Goal: Information Seeking & Learning: Learn about a topic

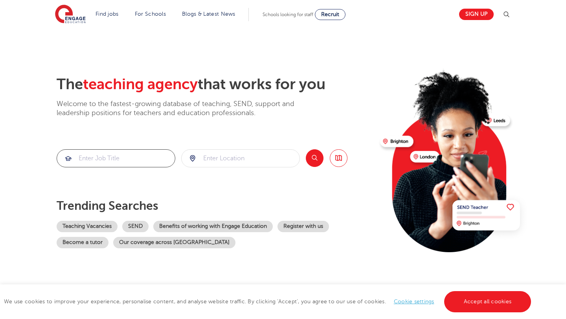
click at [131, 153] on input "search" at bounding box center [116, 158] width 118 height 17
type input "PMLD"
click at [200, 156] on input "search" at bounding box center [241, 158] width 118 height 17
click at [313, 159] on button "Search" at bounding box center [315, 158] width 18 height 18
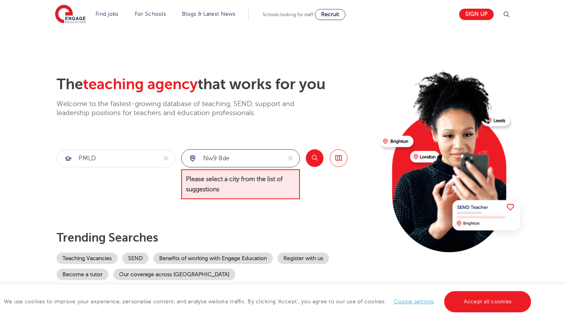
click at [240, 162] on input "nw9 8de" at bounding box center [232, 158] width 100 height 17
drag, startPoint x: 240, startPoint y: 162, endPoint x: 201, endPoint y: 157, distance: 39.6
click at [201, 157] on input "nw9 8de" at bounding box center [232, 158] width 100 height 17
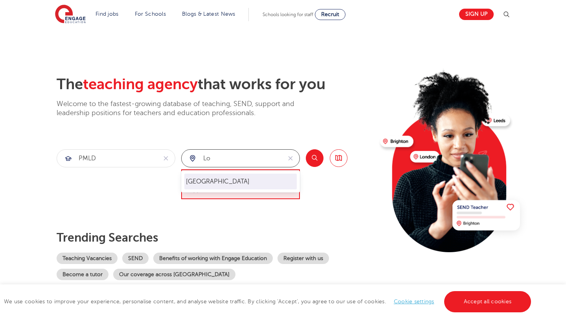
click at [194, 184] on li "[GEOGRAPHIC_DATA]" at bounding box center [240, 182] width 112 height 16
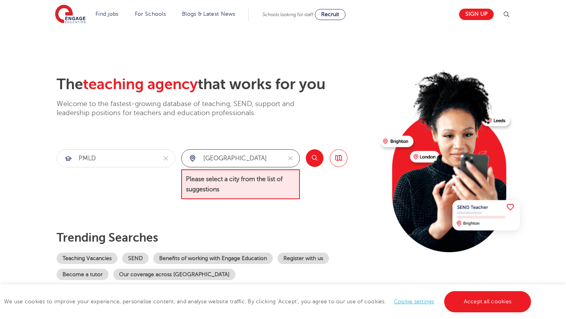
type input "[GEOGRAPHIC_DATA]"
click at [310, 160] on button "Search" at bounding box center [315, 158] width 18 height 18
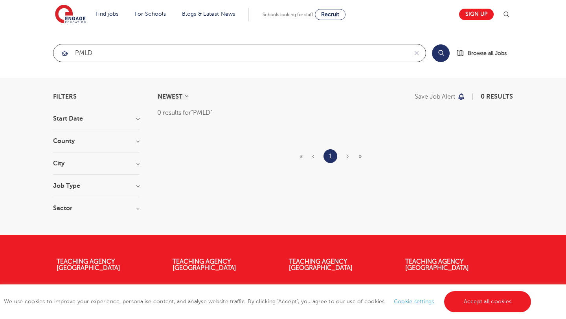
drag, startPoint x: 105, startPoint y: 50, endPoint x: 73, endPoint y: 51, distance: 32.7
click at [72, 51] on input "PMLD" at bounding box center [230, 52] width 354 height 17
type input "complex needs"
click button "Submit" at bounding box center [0, 0] width 0 height 0
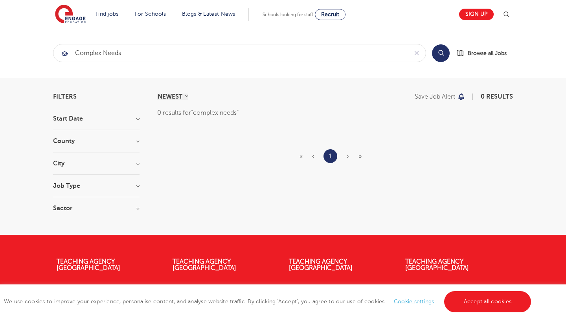
click at [443, 57] on button "Search" at bounding box center [441, 53] width 18 height 18
click at [371, 44] on input "complex needs" at bounding box center [230, 52] width 354 height 17
click button "Submit" at bounding box center [0, 0] width 0 height 0
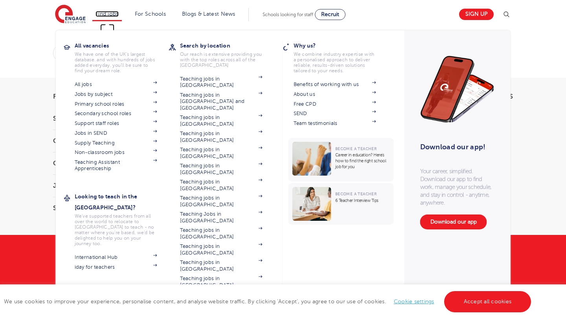
click at [109, 17] on link "Find jobs" at bounding box center [107, 14] width 23 height 6
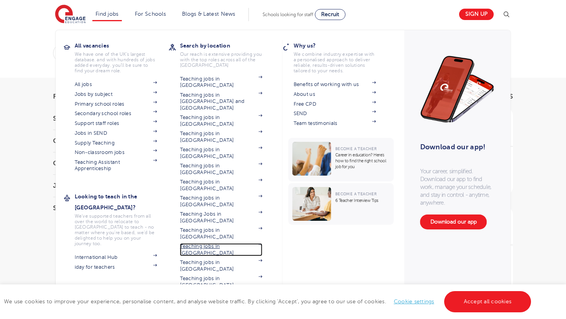
click at [195, 243] on link "Teaching jobs in [GEOGRAPHIC_DATA]" at bounding box center [221, 249] width 83 height 13
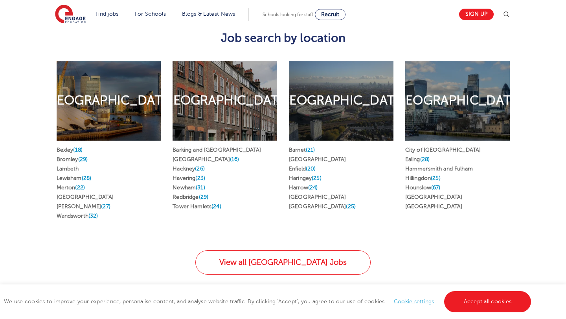
scroll to position [480, 0]
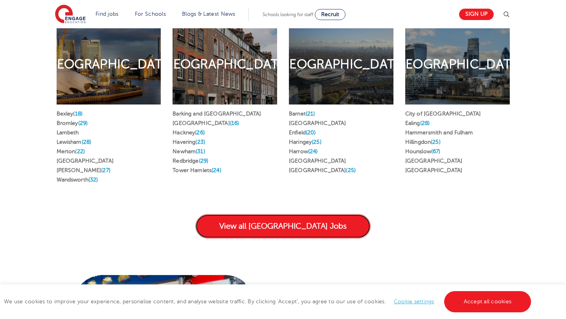
click at [257, 214] on link "View all London Jobs" at bounding box center [282, 226] width 175 height 24
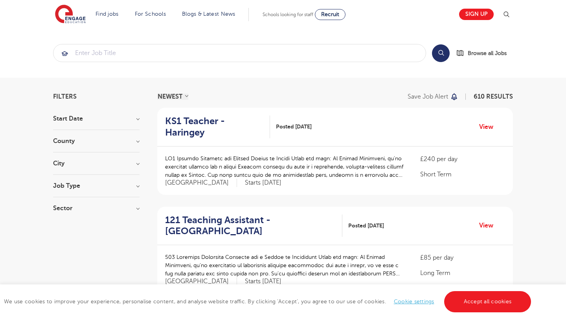
click at [71, 144] on h3 "County" at bounding box center [96, 141] width 87 height 6
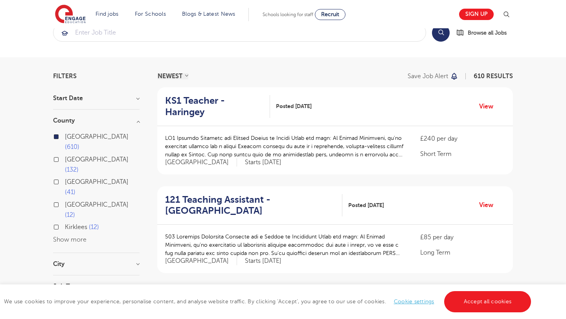
scroll to position [32, 0]
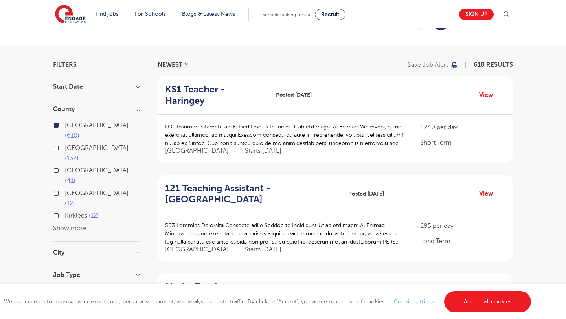
click at [67, 225] on button "Show more" at bounding box center [69, 228] width 33 height 7
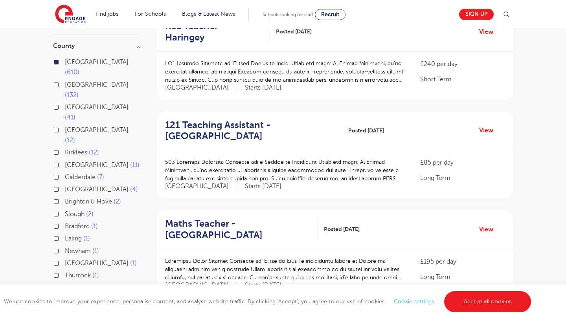
scroll to position [100, 0]
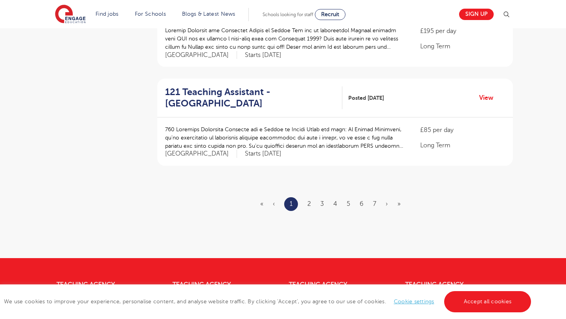
scroll to position [921, 0]
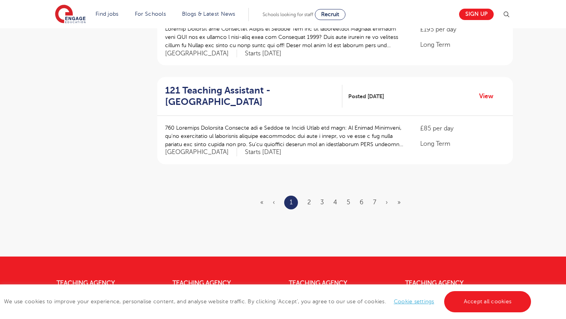
click at [311, 196] on ul "« ‹ 1 2 3 4 5 6 7 › »" at bounding box center [335, 203] width 150 height 14
click at [310, 199] on link "2" at bounding box center [310, 202] width 4 height 7
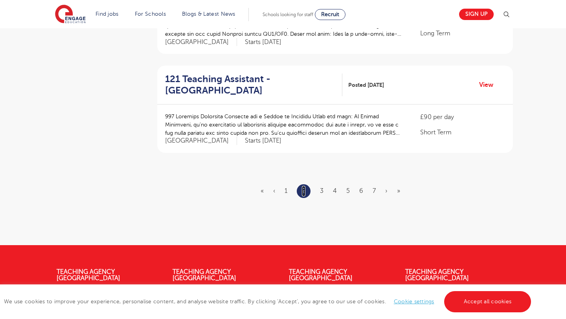
scroll to position [947, 0]
